Goal: Book appointment/travel/reservation

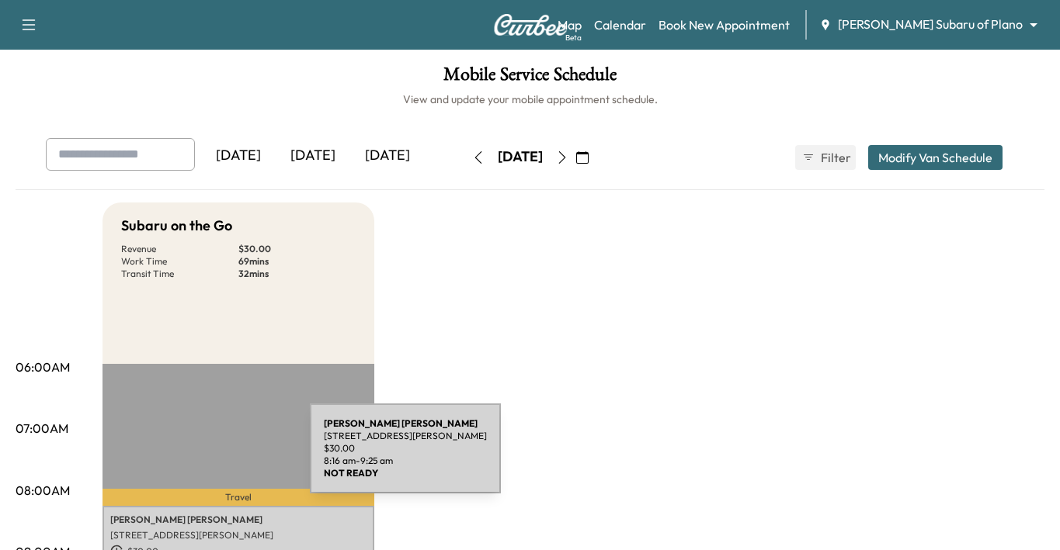
scroll to position [78, 0]
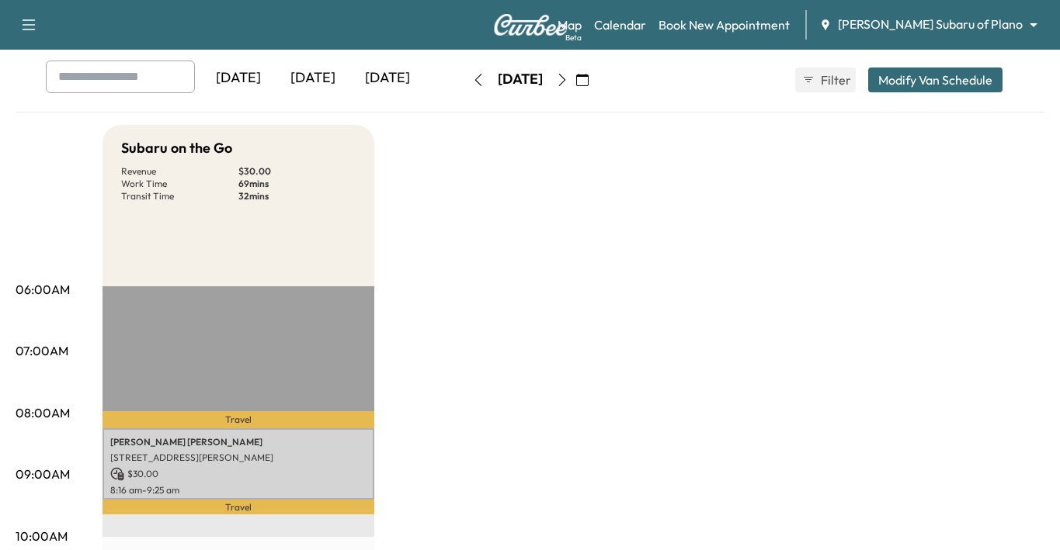
click at [568, 80] on icon "button" at bounding box center [562, 80] width 12 height 12
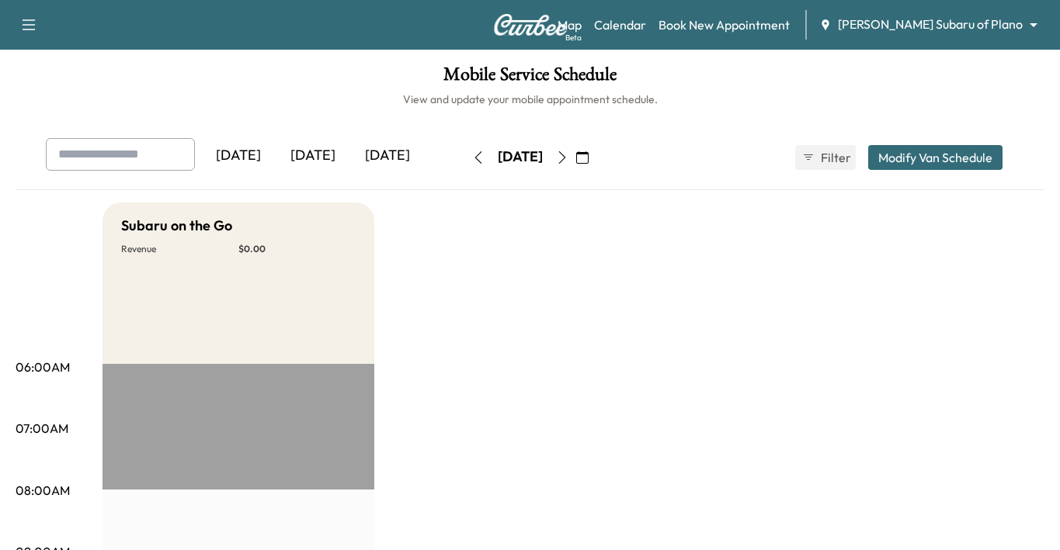
click at [92, 153] on input "text" at bounding box center [120, 154] width 149 height 33
type input "**********"
click at [922, 23] on body "Support Log Out Map Beta Calendar Book New Appointment [PERSON_NAME] Subaru of …" at bounding box center [530, 275] width 1060 height 550
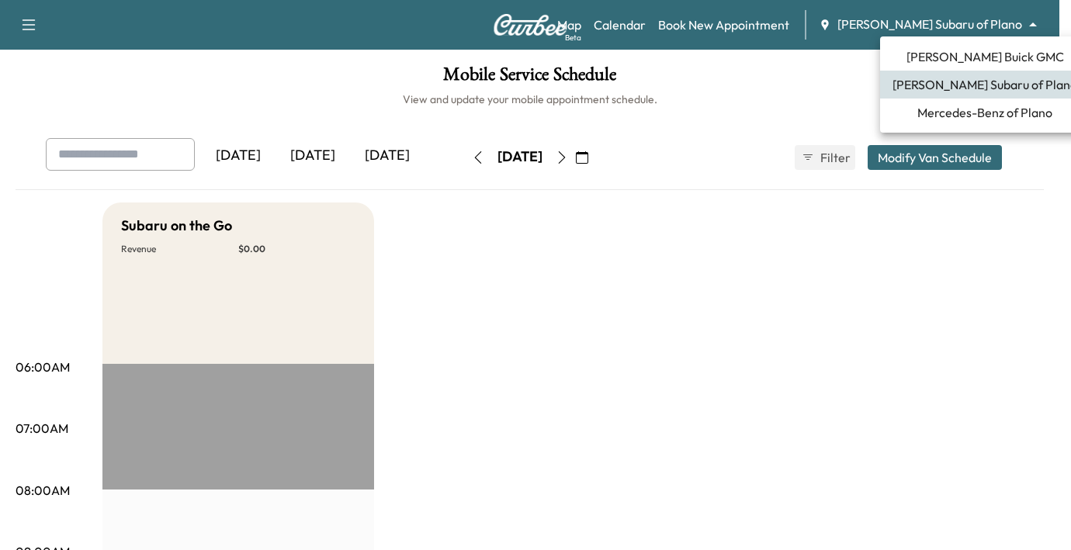
click at [953, 116] on span "Mercedes-Benz of Plano" at bounding box center [985, 112] width 135 height 19
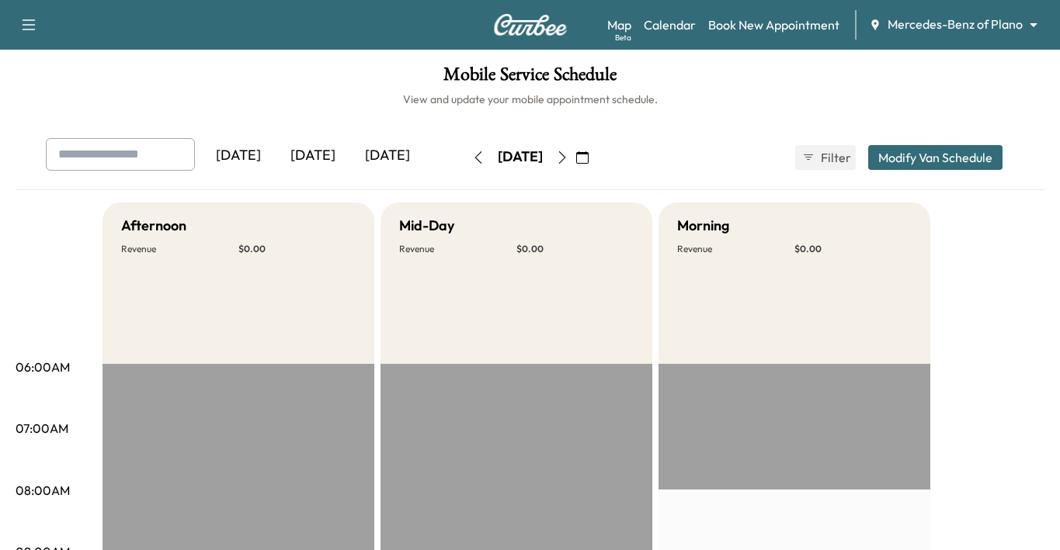
click at [568, 156] on icon "button" at bounding box center [562, 157] width 12 height 12
click at [568, 158] on icon "button" at bounding box center [562, 157] width 12 height 12
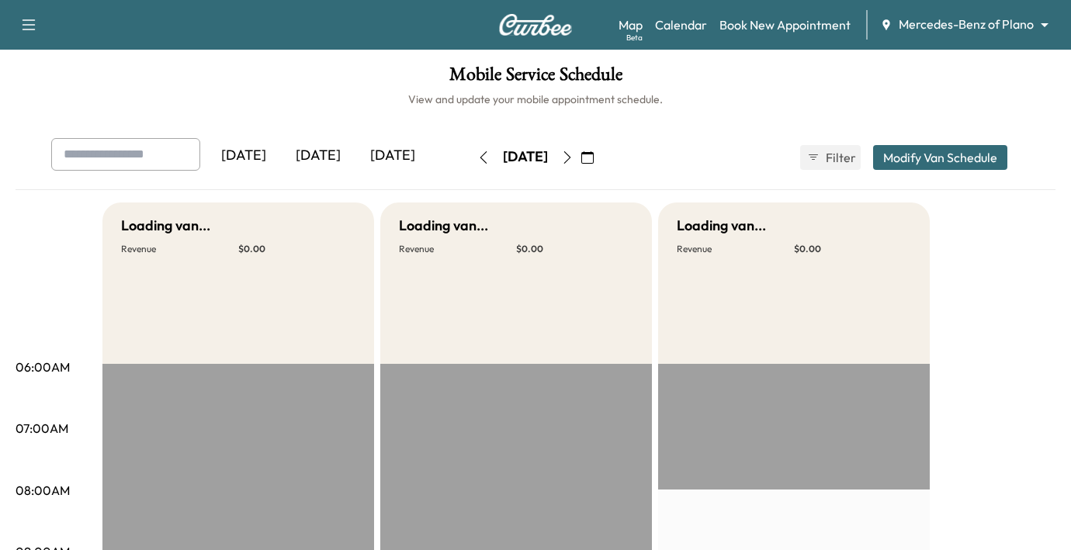
click at [601, 158] on div "[DATE] October 2025 S M T W T F S 28 29 30 1 2 3 4 5 6 7 8 9 10 11 12 13 14 15 …" at bounding box center [535, 157] width 130 height 25
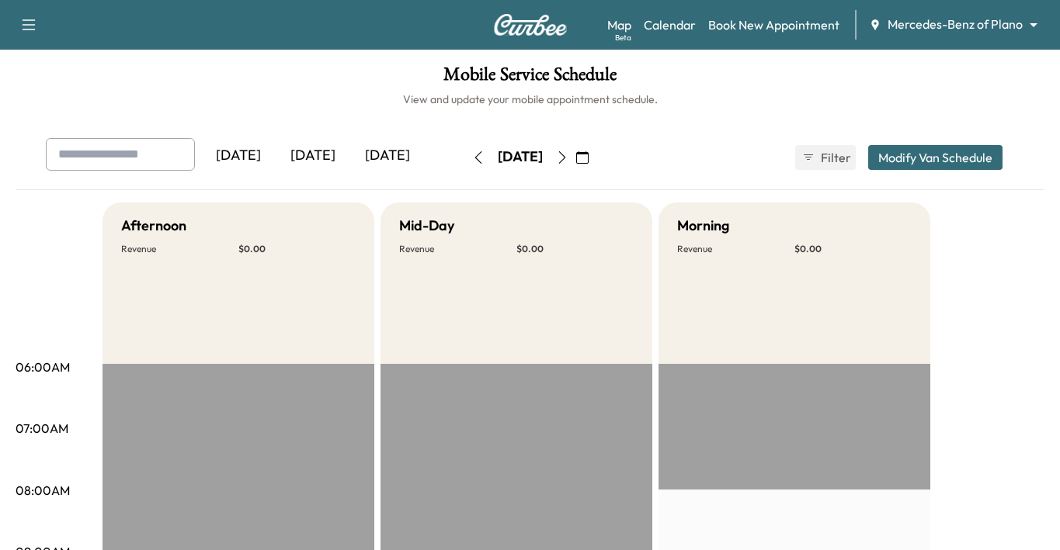
click at [595, 158] on button "button" at bounding box center [582, 157] width 26 height 25
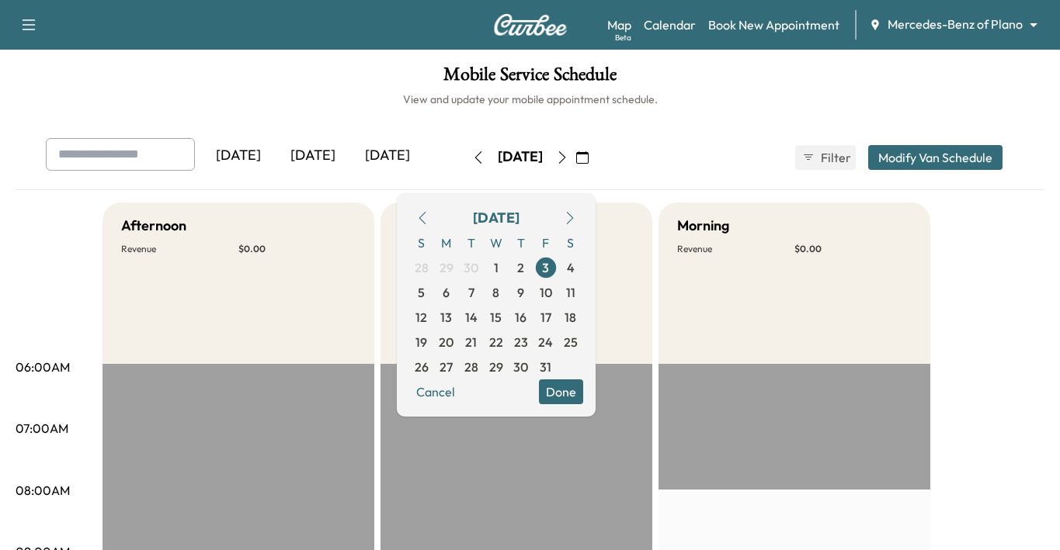
click at [568, 160] on icon "button" at bounding box center [562, 157] width 12 height 12
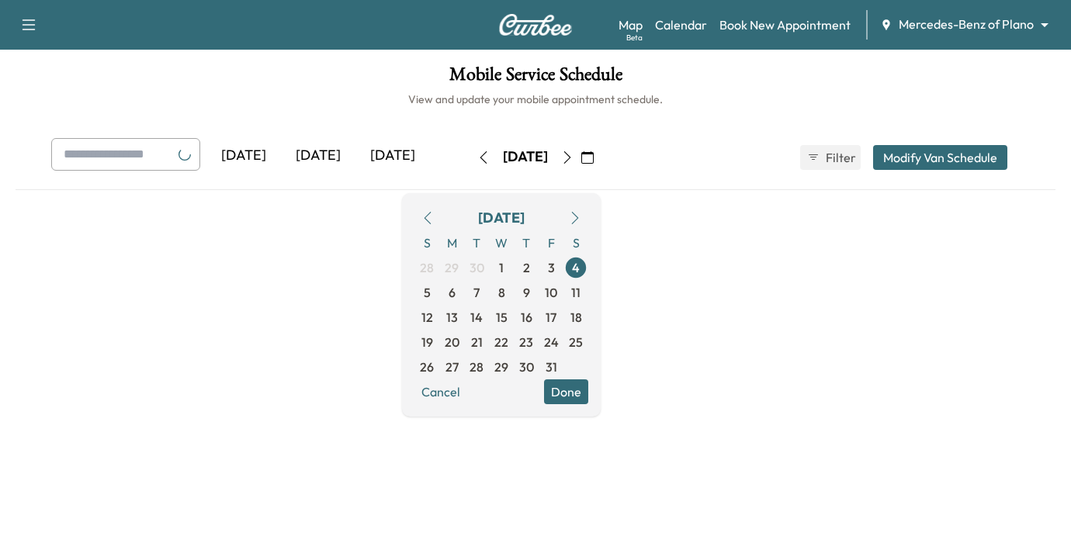
click at [581, 160] on div "[DATE]" at bounding box center [525, 157] width 110 height 25
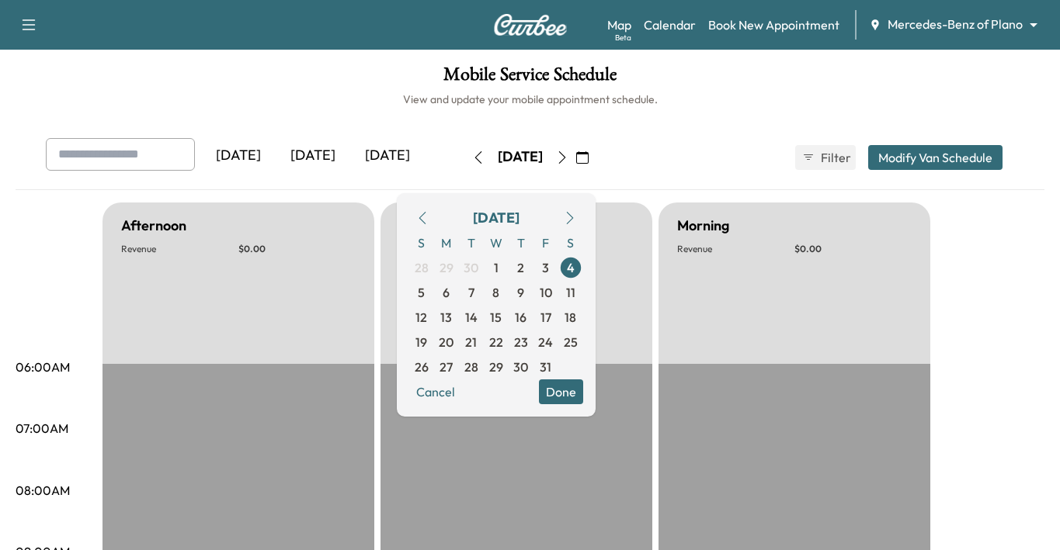
click at [111, 149] on input "text" at bounding box center [120, 154] width 149 height 33
click at [129, 158] on input "text" at bounding box center [120, 154] width 149 height 33
paste input "**********"
type input "**********"
click at [276, 86] on h1 "Mobile Service Schedule" at bounding box center [530, 78] width 1029 height 26
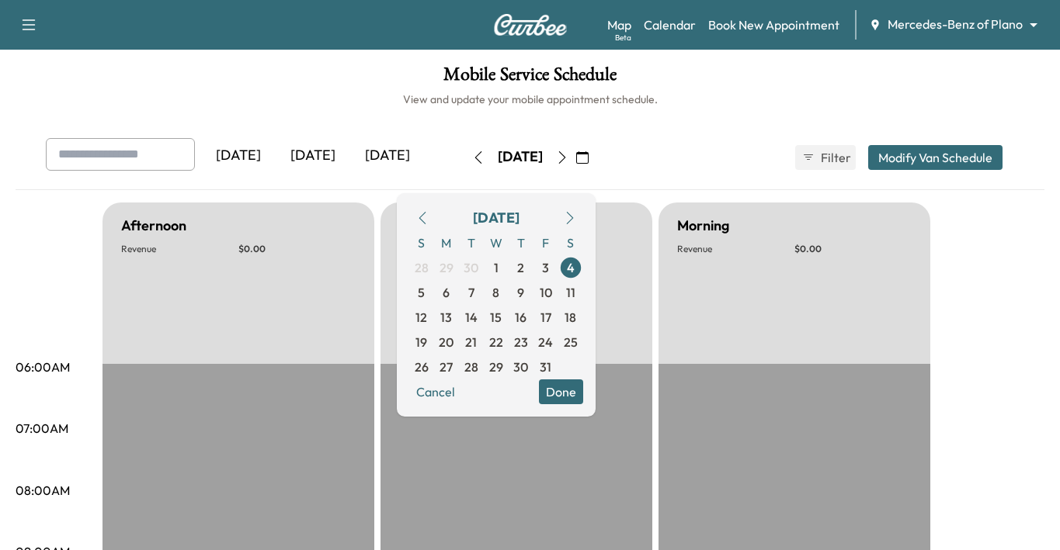
click at [87, 151] on input "text" at bounding box center [120, 154] width 149 height 33
paste input "**********"
type input "**********"
drag, startPoint x: 760, startPoint y: 121, endPoint x: 735, endPoint y: 137, distance: 29.3
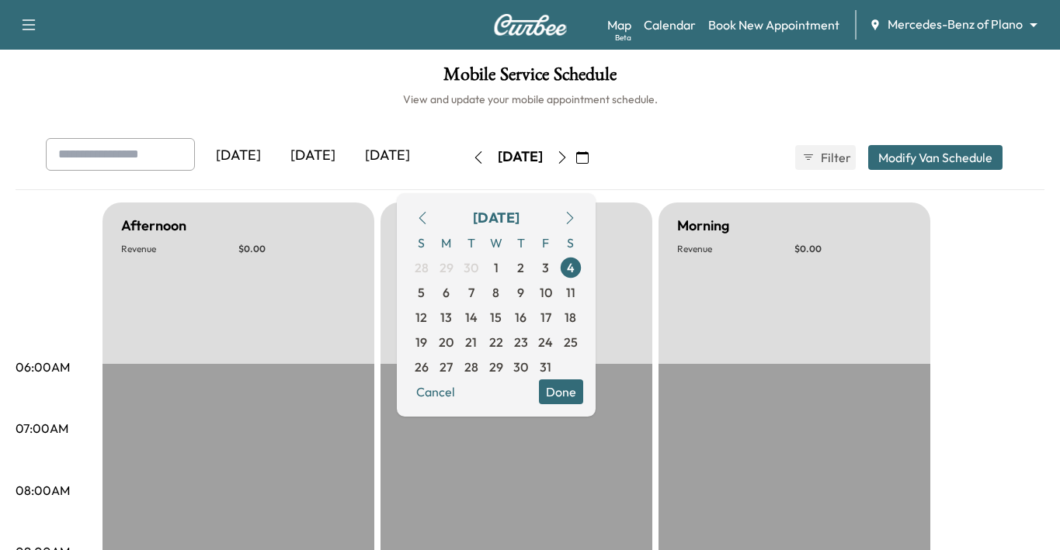
click at [575, 154] on button "button" at bounding box center [562, 157] width 26 height 25
click at [568, 156] on icon "button" at bounding box center [562, 157] width 12 height 12
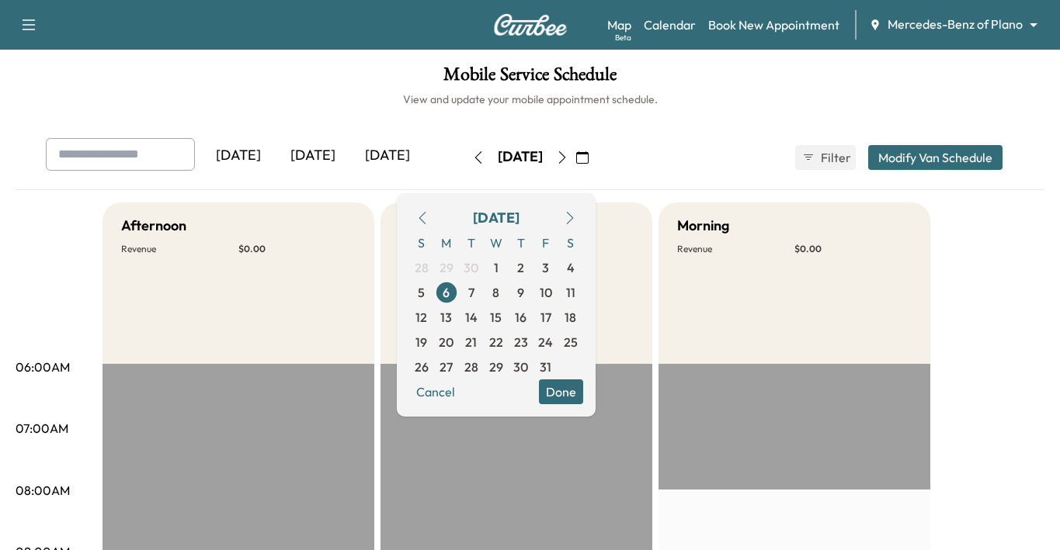
click at [568, 156] on icon "button" at bounding box center [562, 157] width 12 height 12
click at [575, 156] on button "button" at bounding box center [562, 157] width 26 height 25
click at [568, 156] on icon "button" at bounding box center [562, 157] width 12 height 12
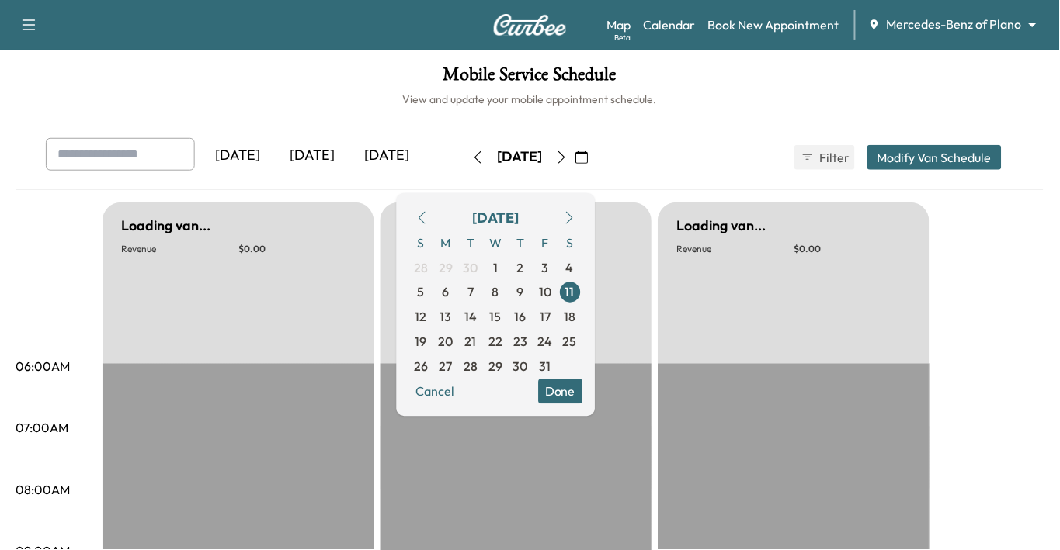
click at [568, 156] on icon "button" at bounding box center [562, 157] width 12 height 12
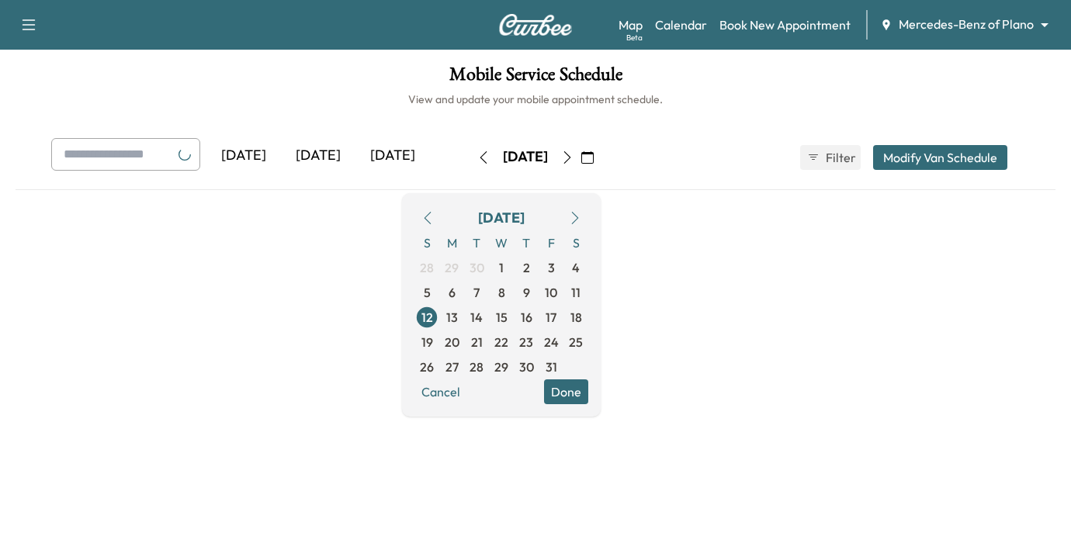
click at [574, 156] on icon "button" at bounding box center [567, 157] width 12 height 12
click at [581, 156] on button "button" at bounding box center [567, 157] width 26 height 25
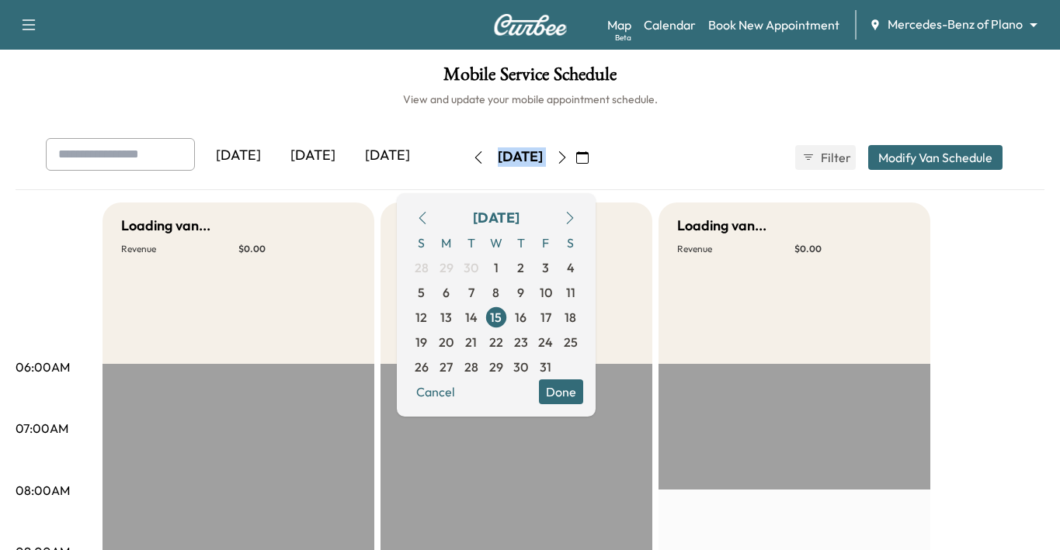
click at [575, 156] on div "[DATE]" at bounding box center [520, 157] width 110 height 25
click at [575, 156] on button "button" at bounding box center [562, 157] width 26 height 25
click at [568, 159] on icon "button" at bounding box center [562, 157] width 12 height 12
click at [595, 159] on button "button" at bounding box center [582, 157] width 26 height 25
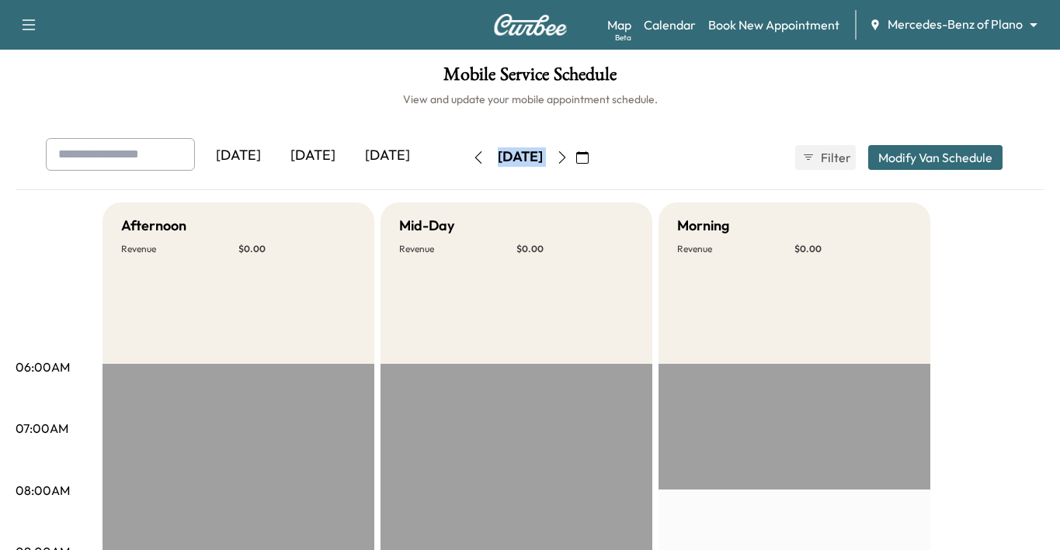
click at [595, 159] on button "button" at bounding box center [582, 157] width 26 height 25
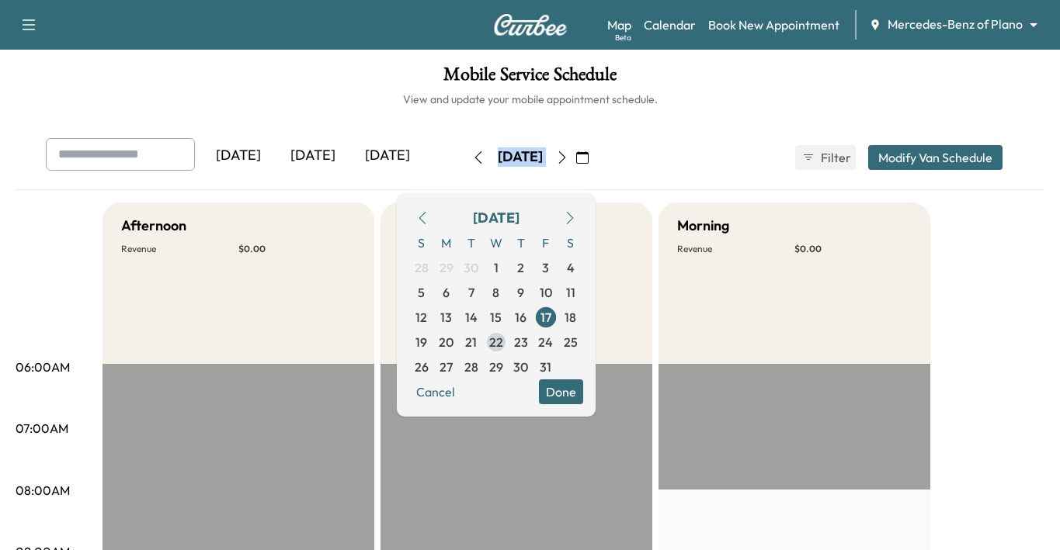
click at [503, 348] on span "22" at bounding box center [496, 342] width 14 height 19
click at [739, 144] on div "[DATE] [DATE] [DATE] [DATE] October 2025 S M T W T F S 28 29 30 1 2 3 4 5 6 7 8…" at bounding box center [530, 157] width 994 height 39
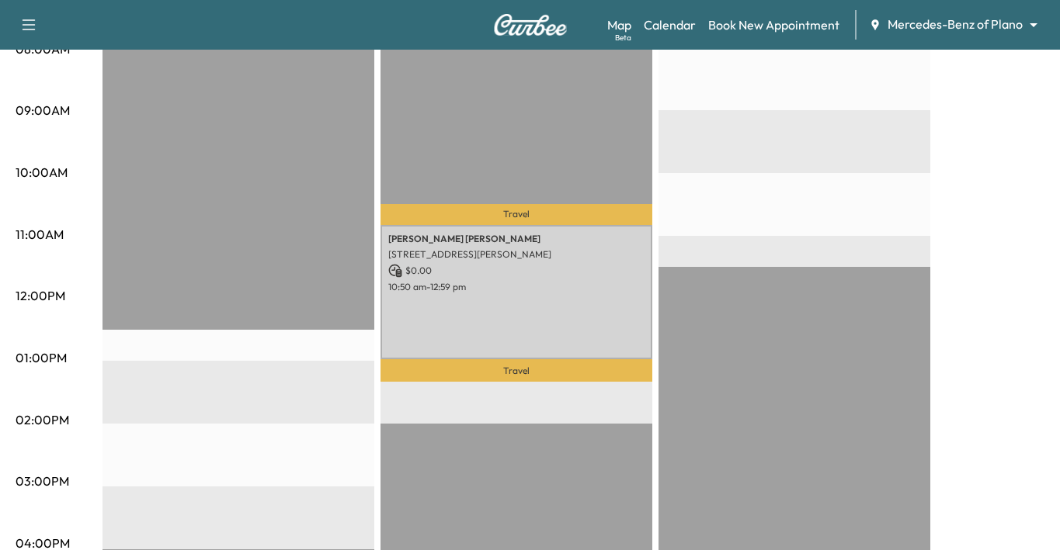
scroll to position [134, 0]
